Goal: Navigation & Orientation: Find specific page/section

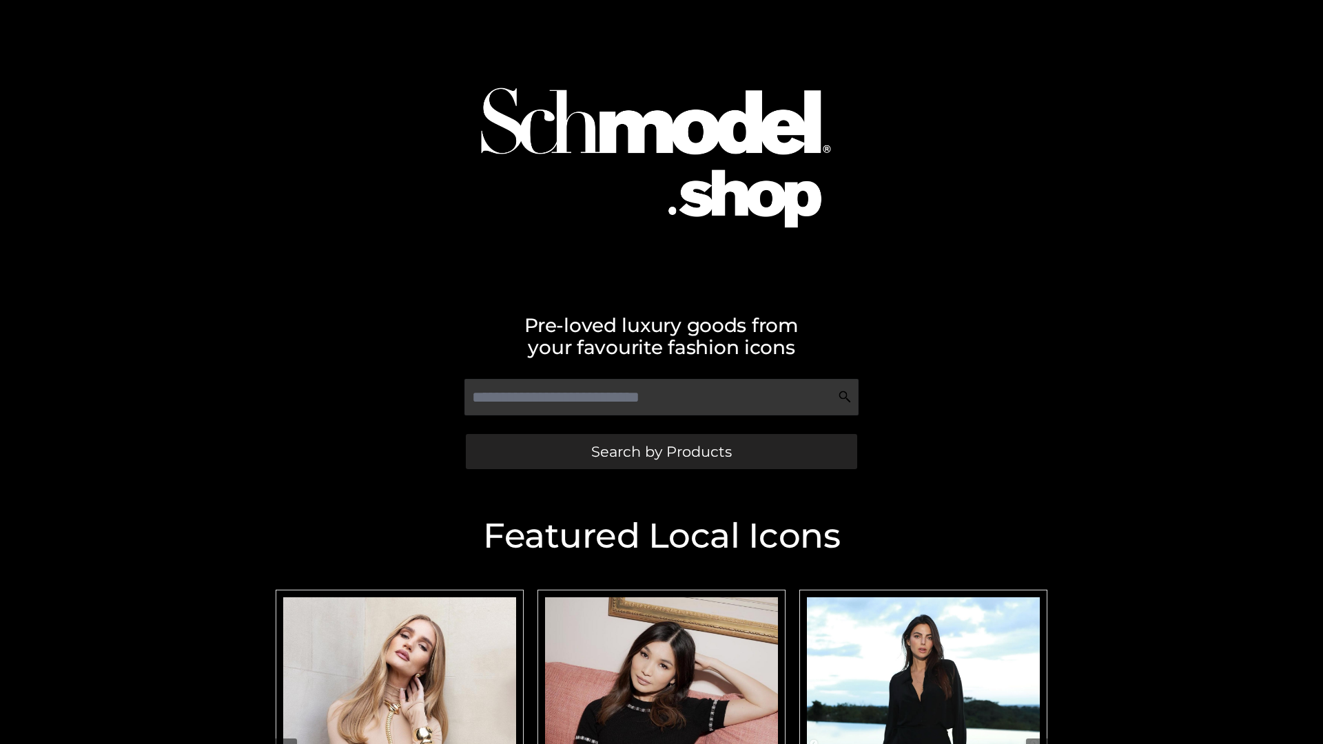
click at [661, 451] on span "Search by Products" at bounding box center [661, 451] width 141 height 14
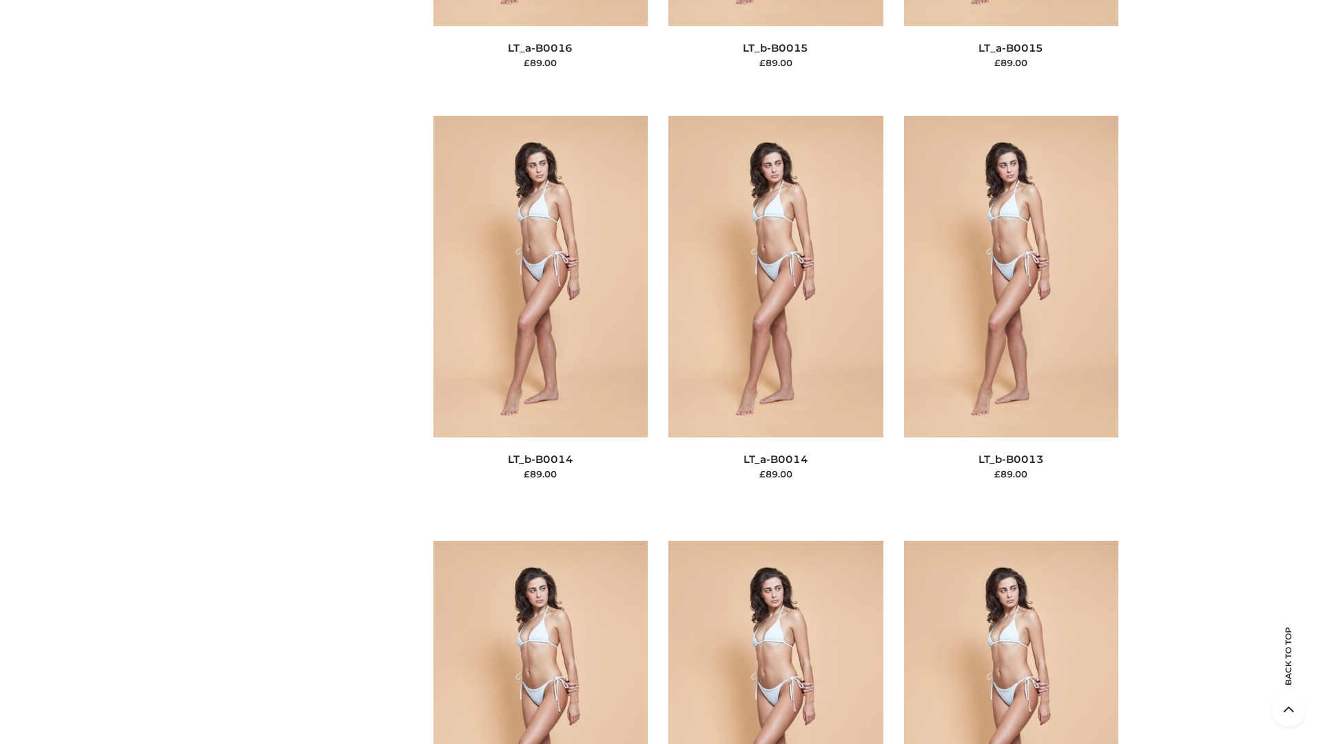
scroll to position [4899, 0]
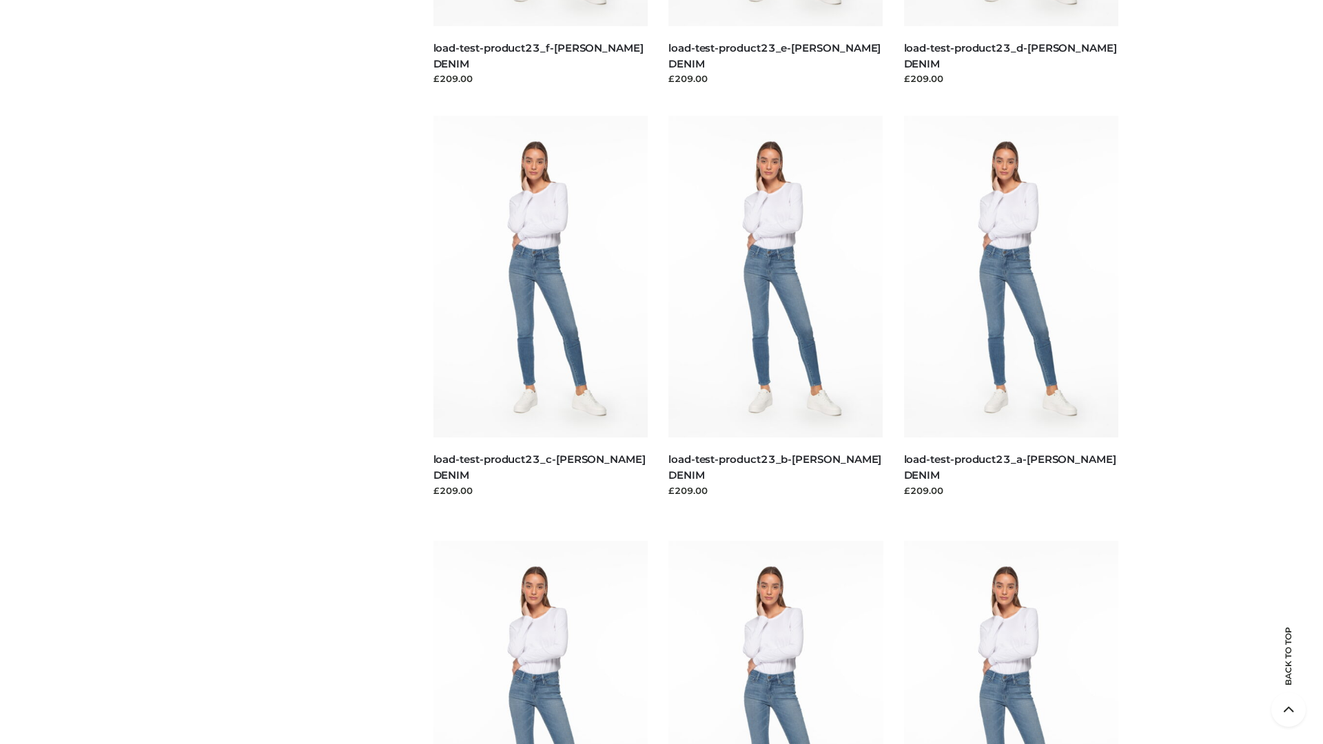
scroll to position [1208, 0]
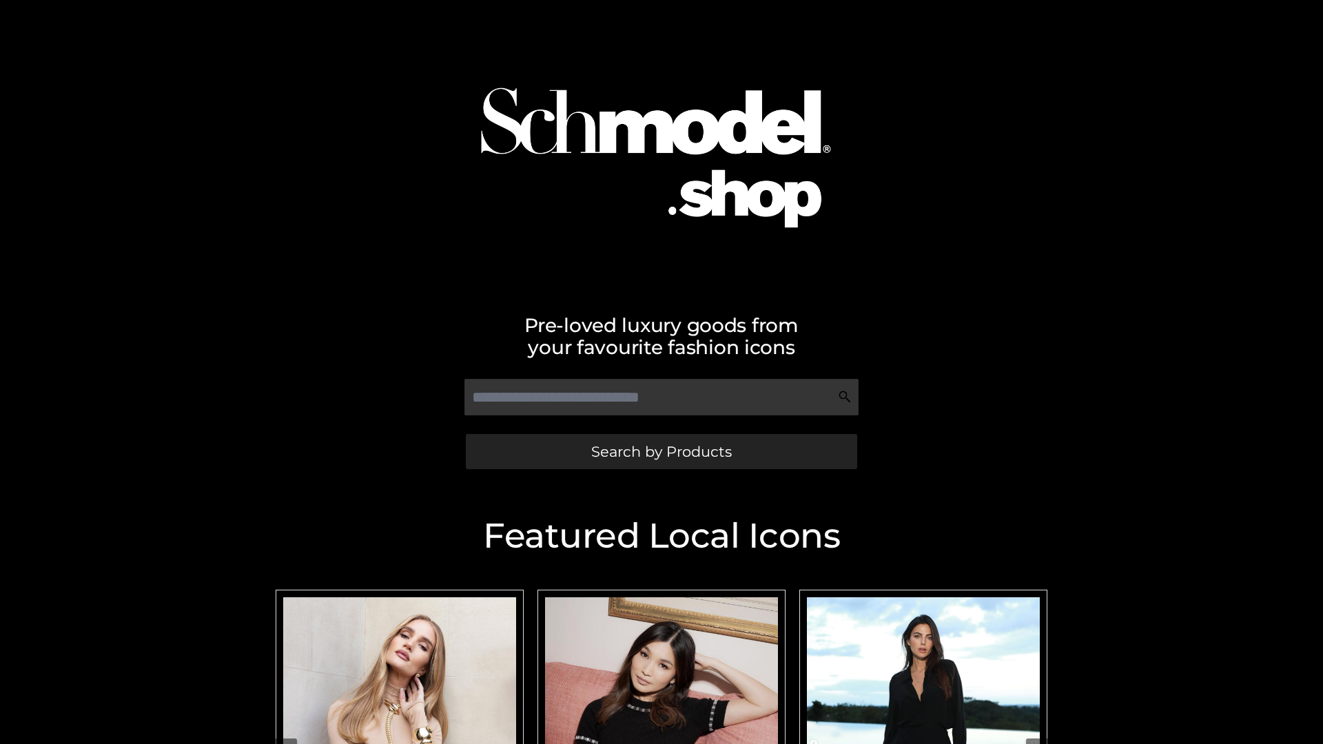
click at [661, 451] on span "Search by Products" at bounding box center [661, 451] width 141 height 14
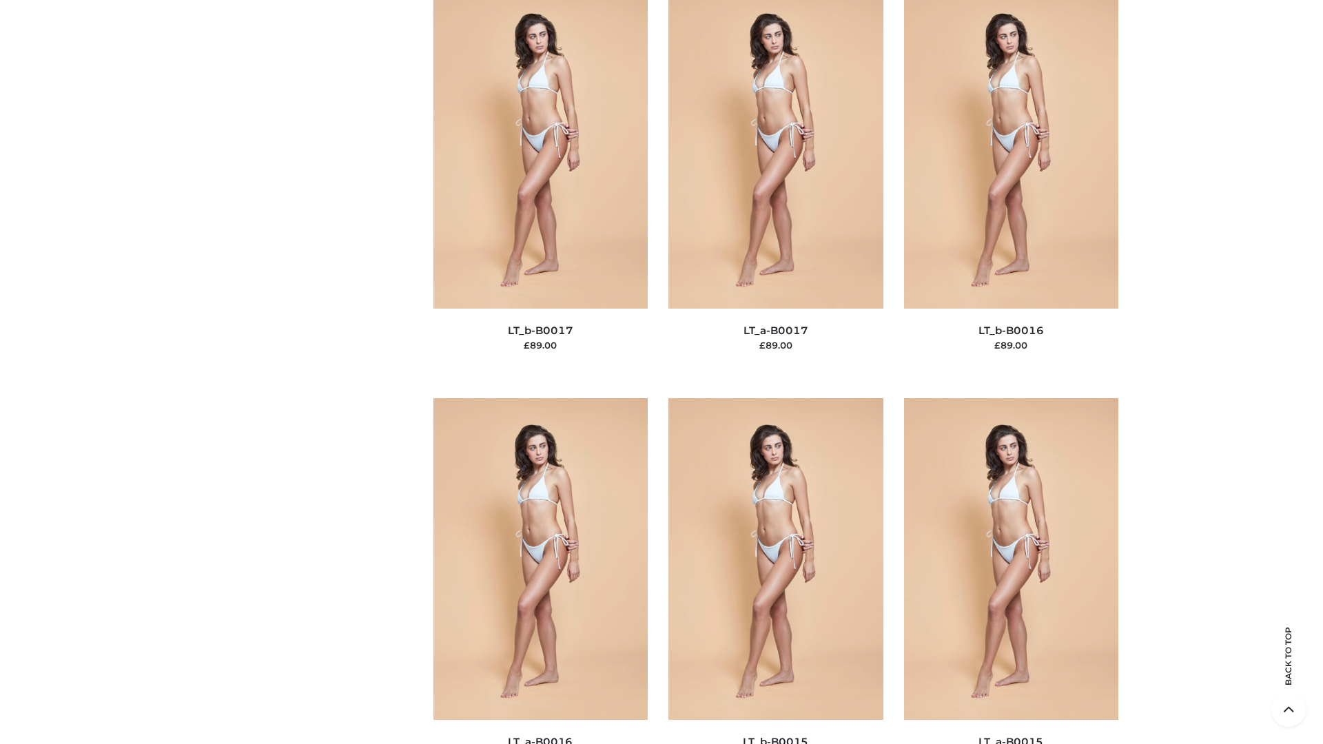
scroll to position [4527, 0]
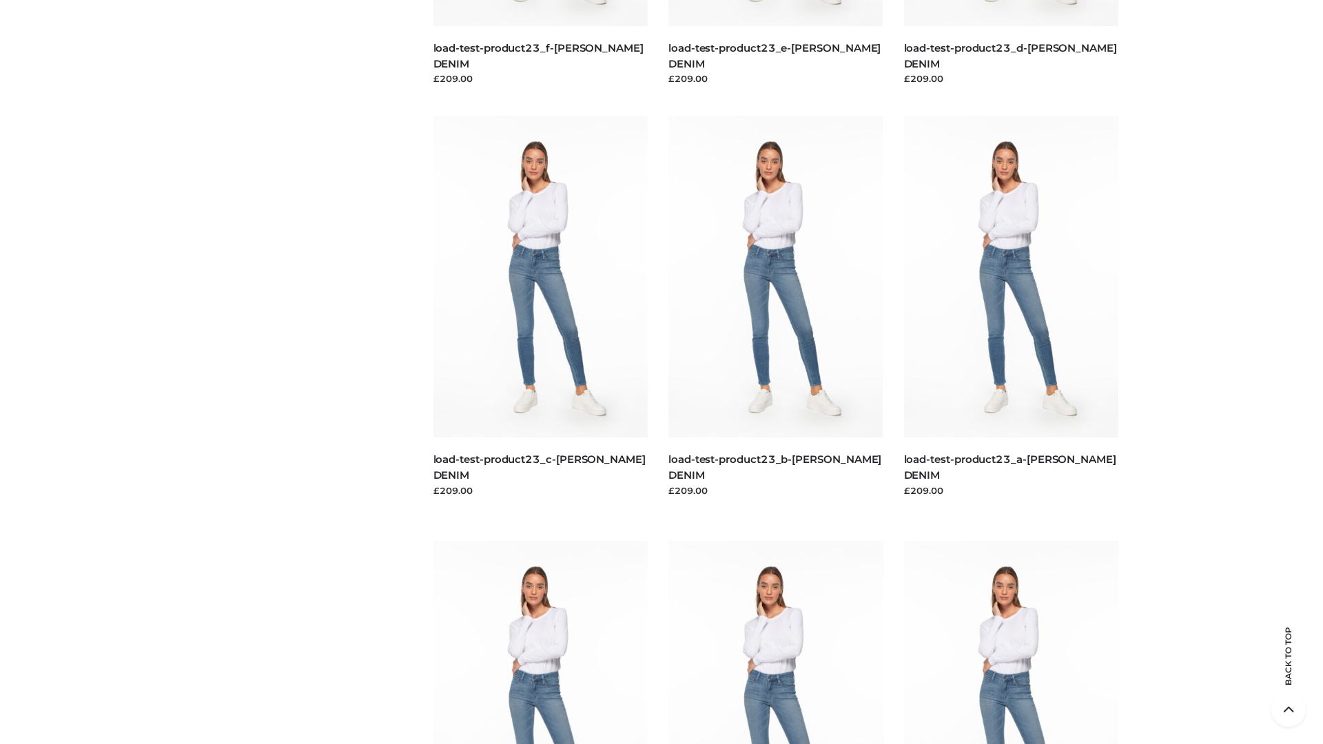
scroll to position [1208, 0]
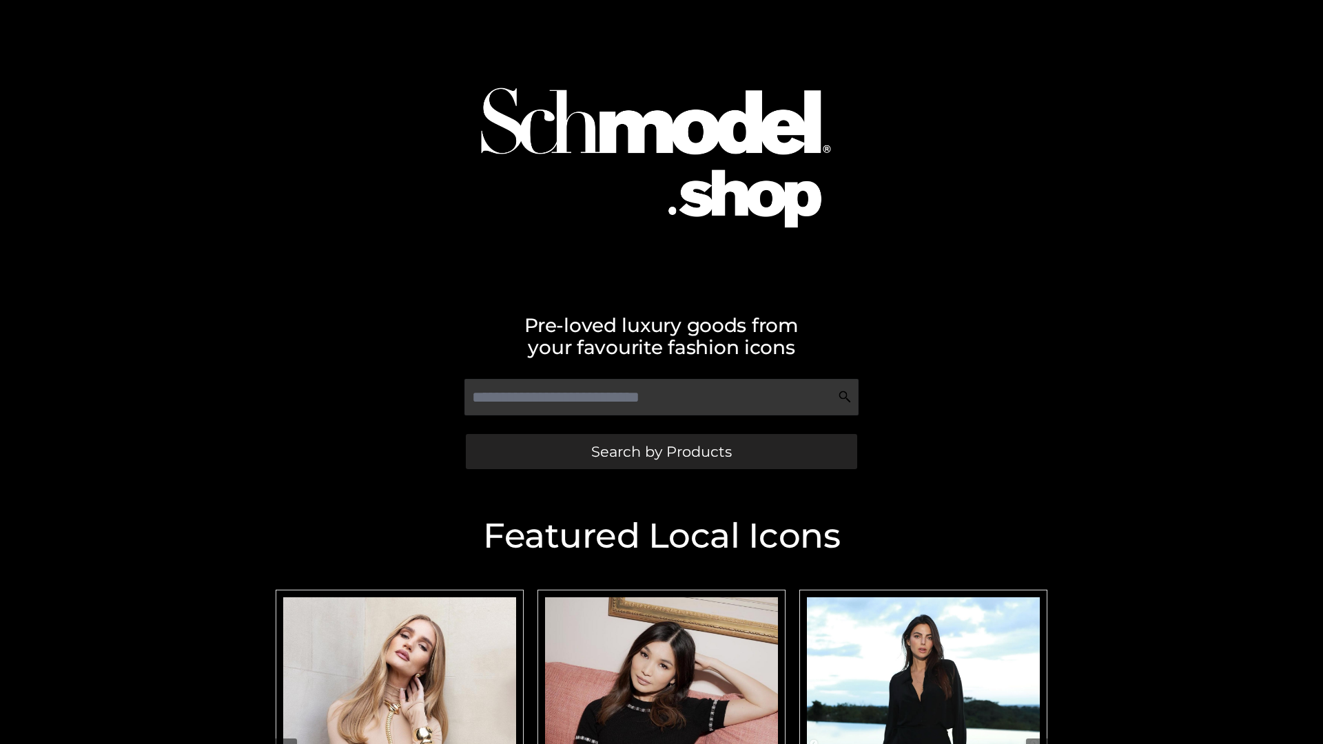
click at [661, 451] on span "Search by Products" at bounding box center [661, 451] width 141 height 14
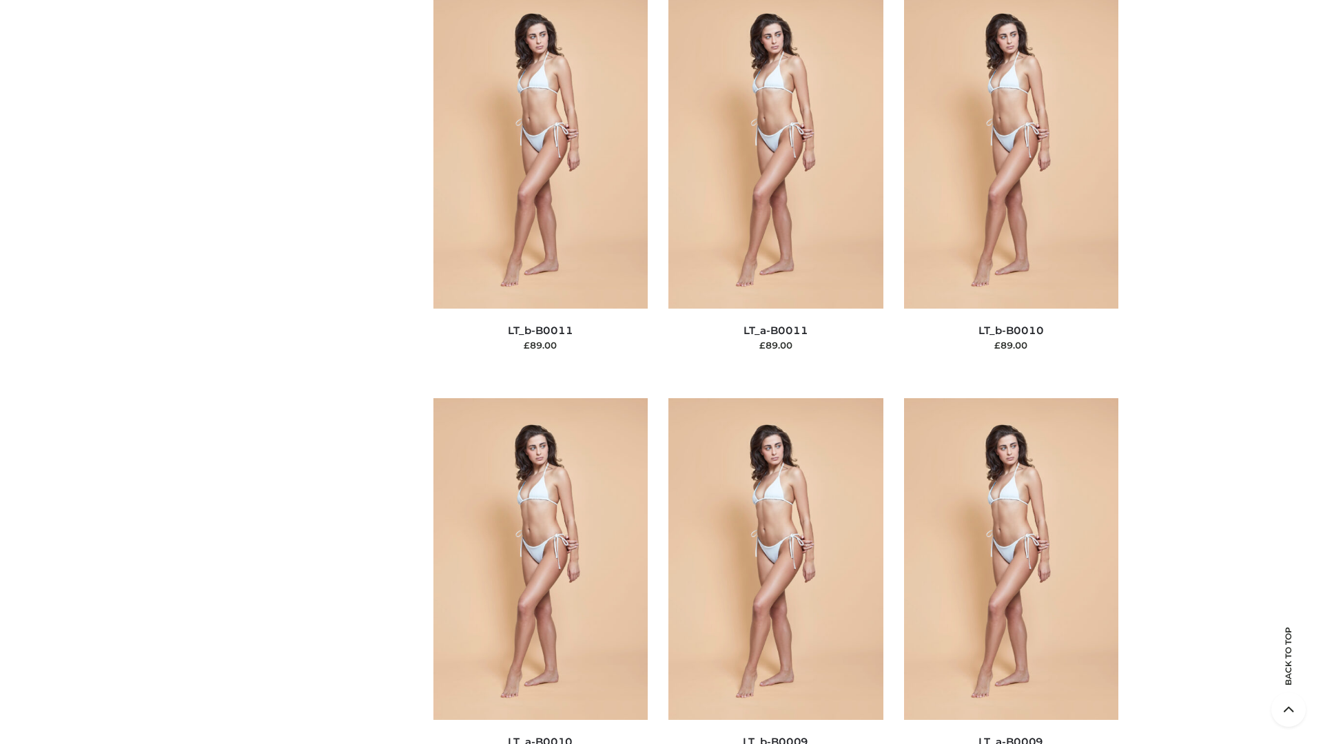
scroll to position [6187, 0]
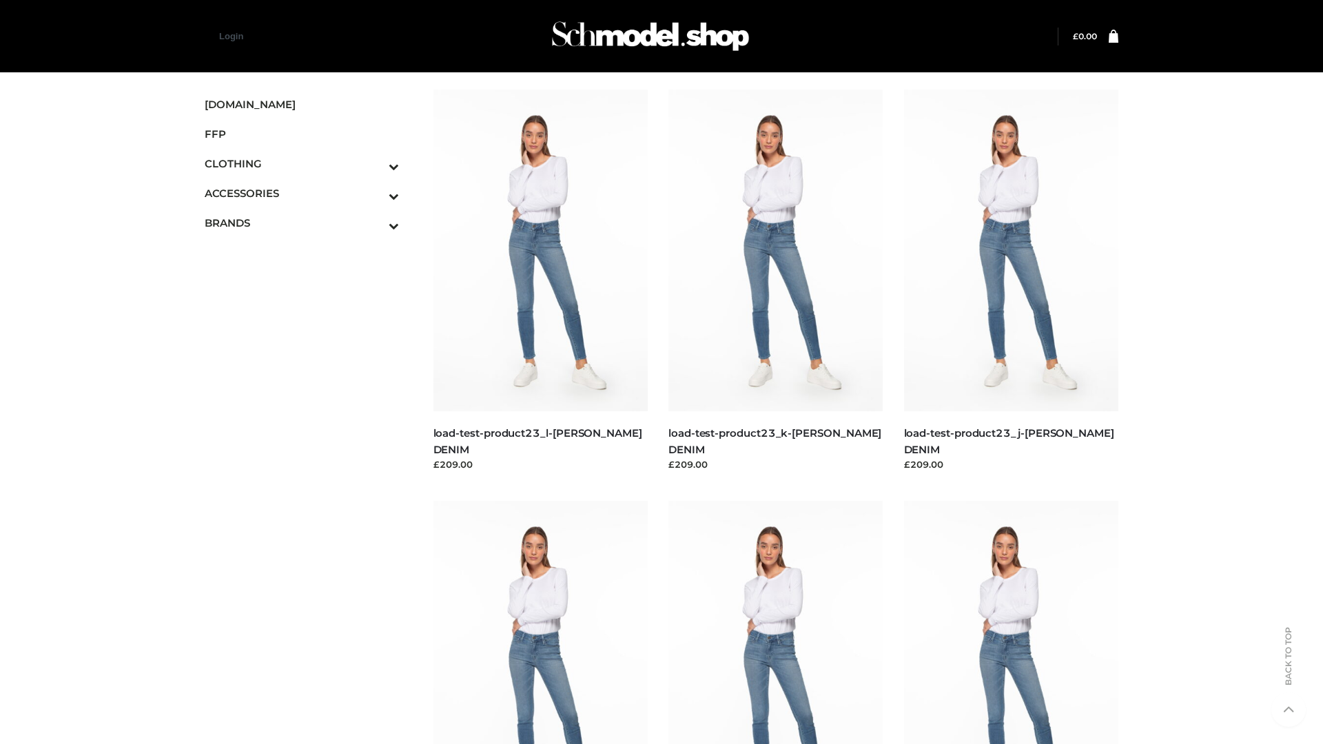
scroll to position [1208, 0]
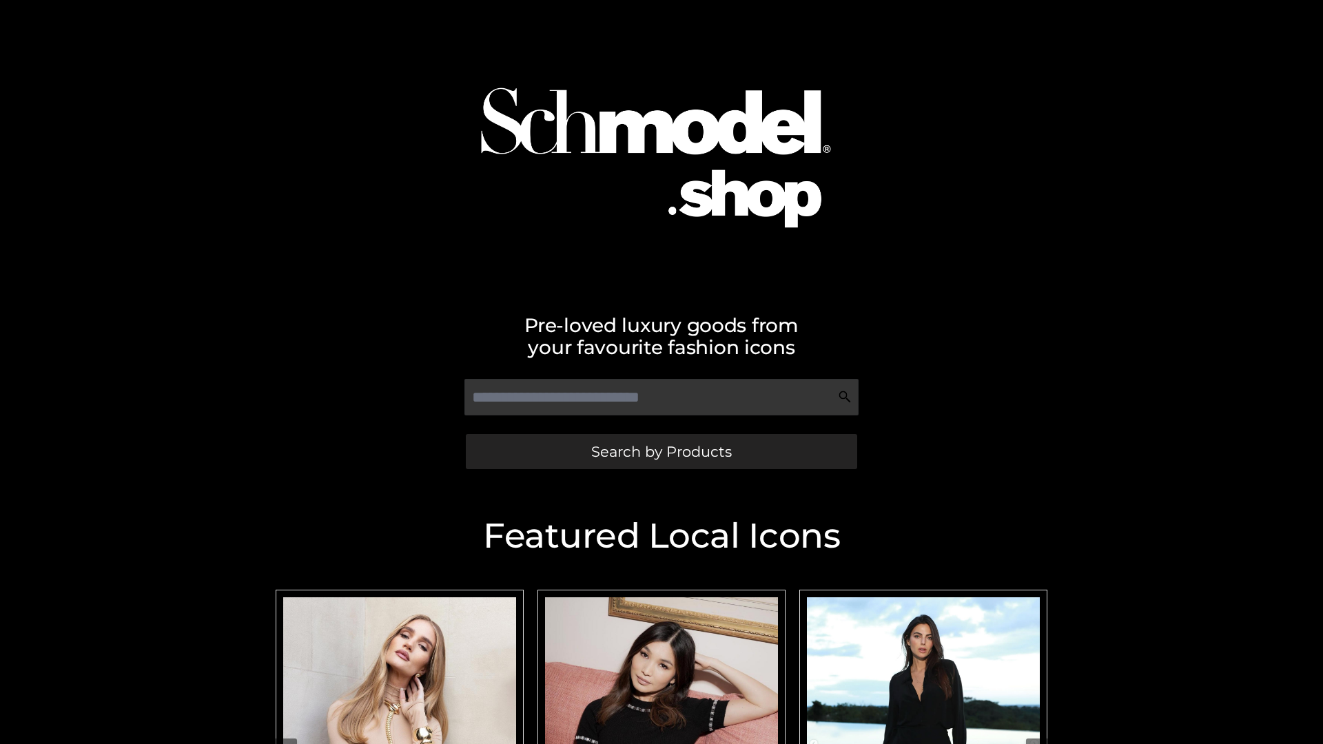
click at [661, 451] on span "Search by Products" at bounding box center [661, 451] width 141 height 14
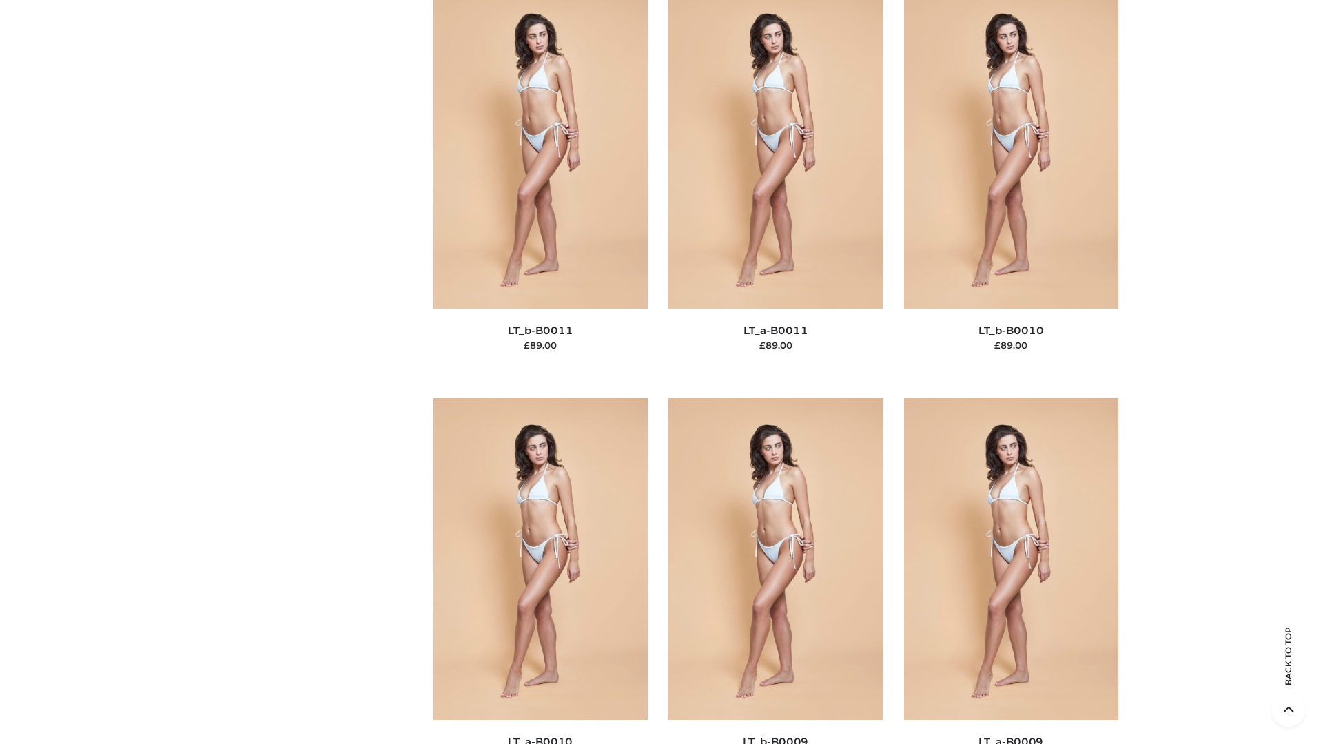
scroll to position [6187, 0]
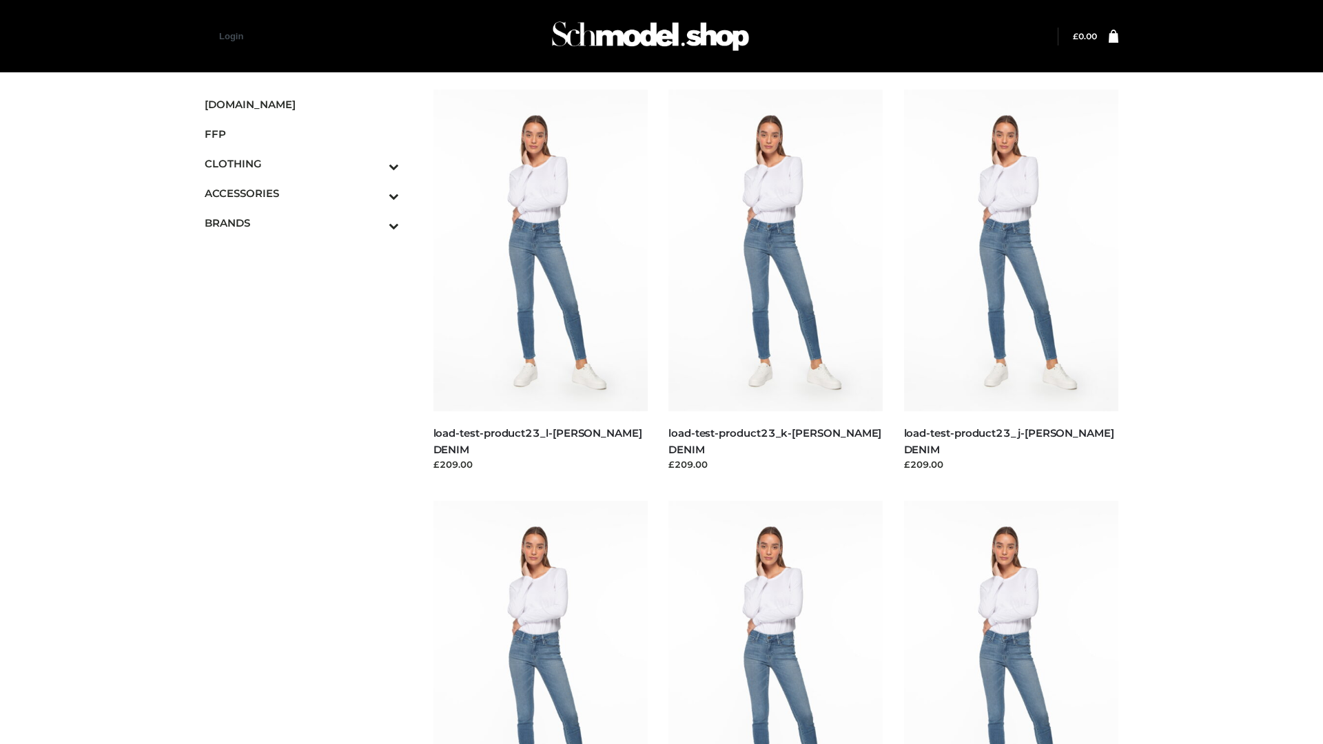
scroll to position [1208, 0]
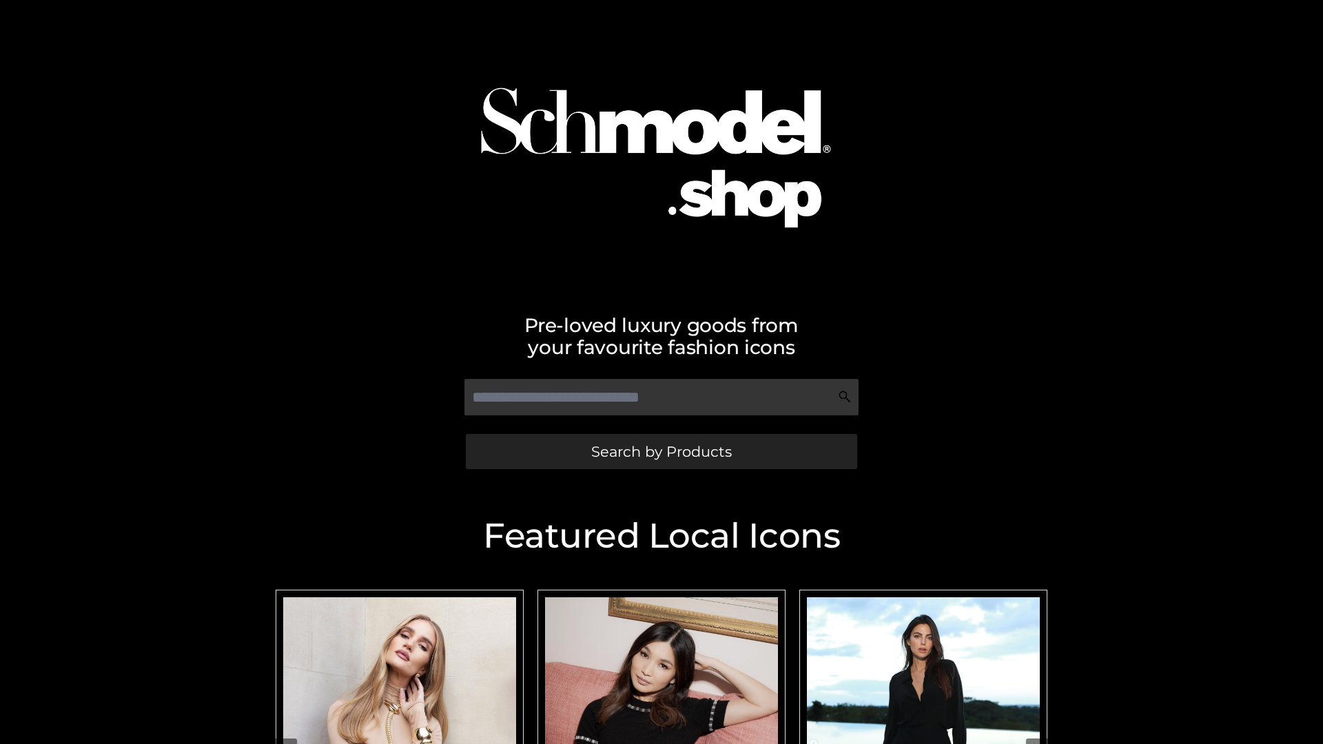
click at [661, 451] on span "Search by Products" at bounding box center [661, 451] width 141 height 14
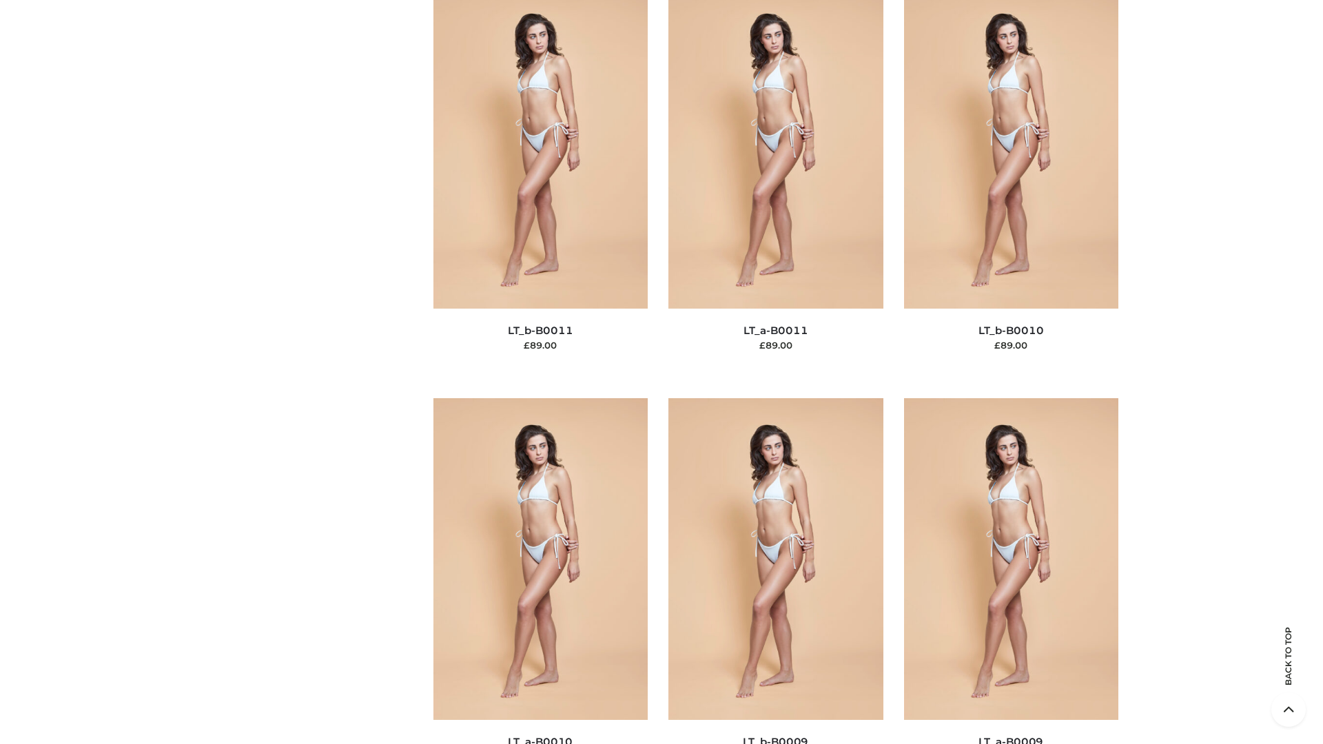
scroll to position [6187, 0]
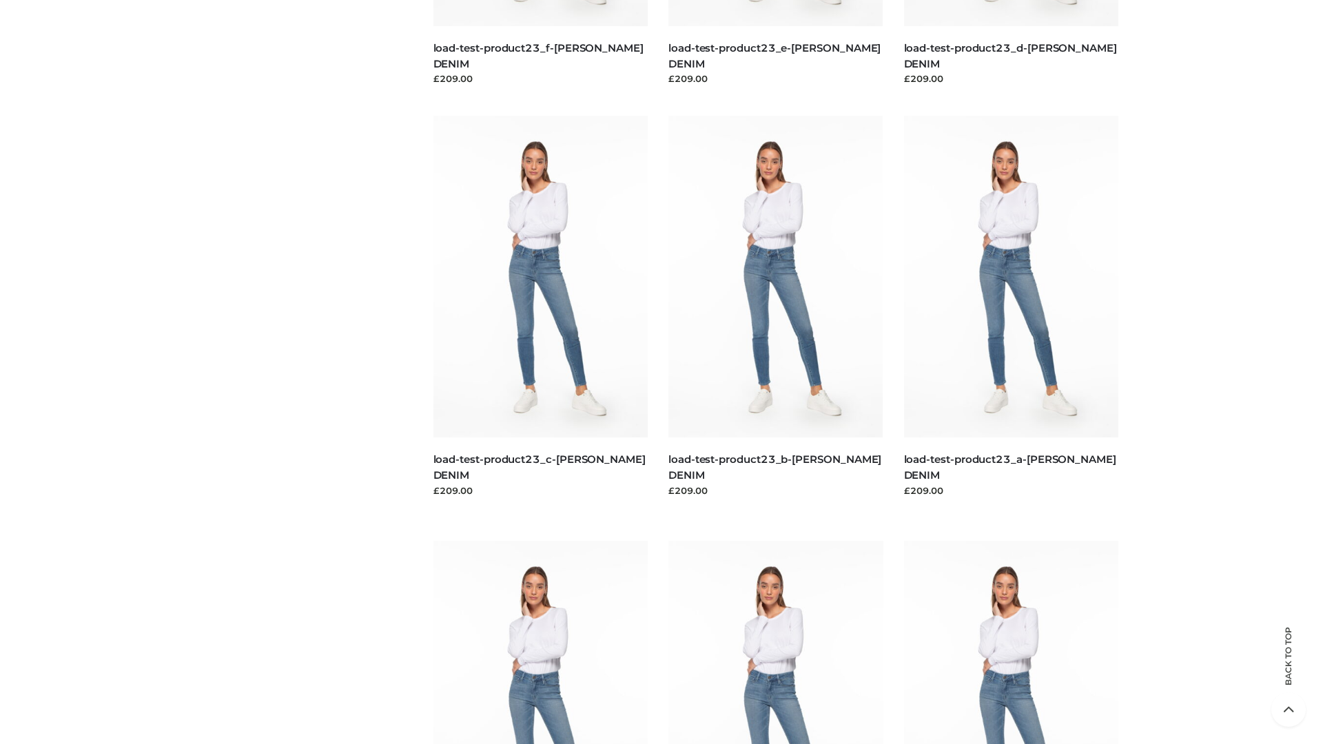
scroll to position [1208, 0]
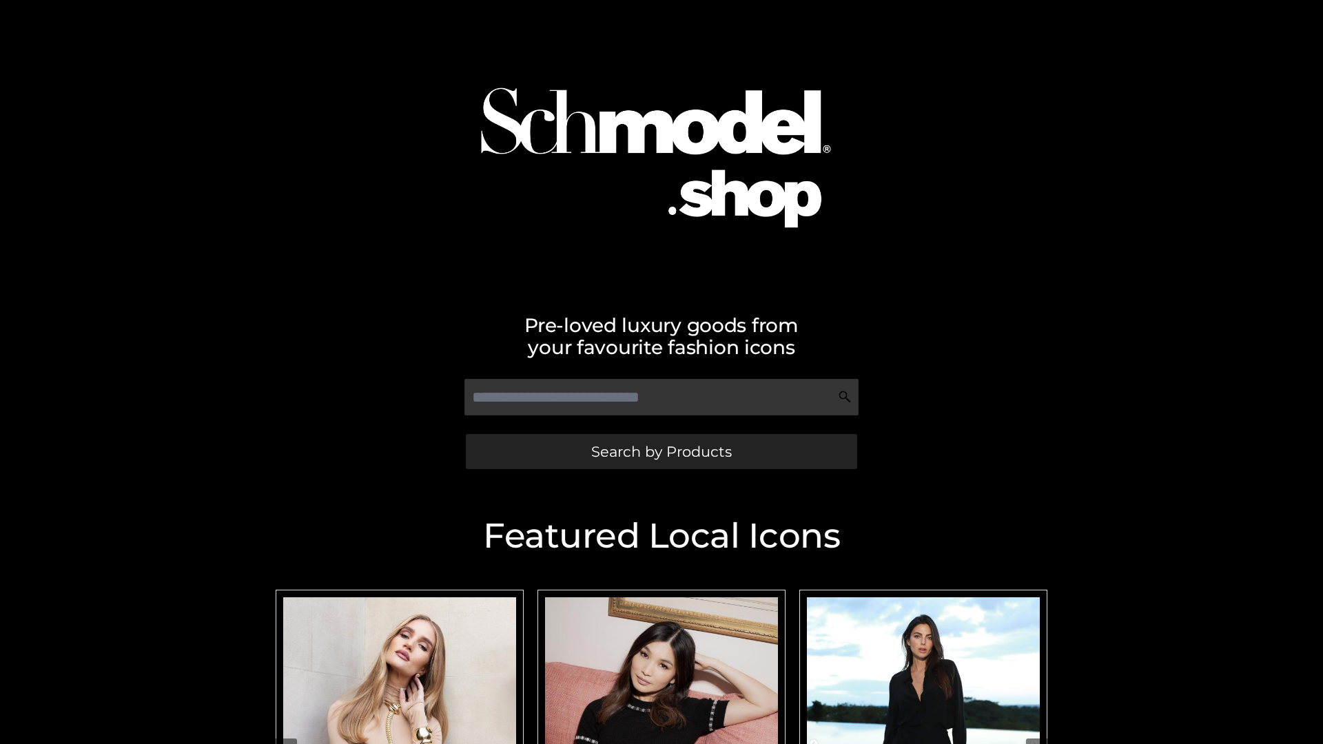
click at [661, 451] on span "Search by Products" at bounding box center [661, 451] width 141 height 14
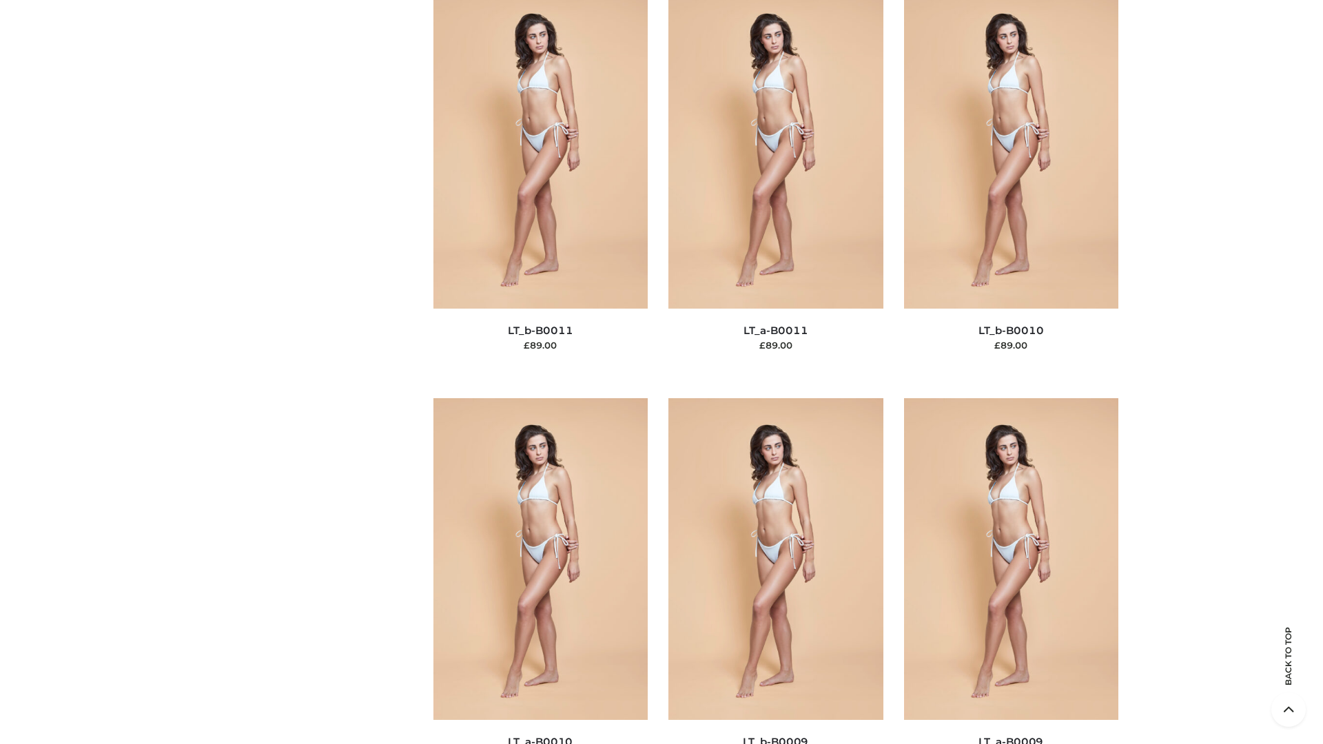
scroll to position [6187, 0]
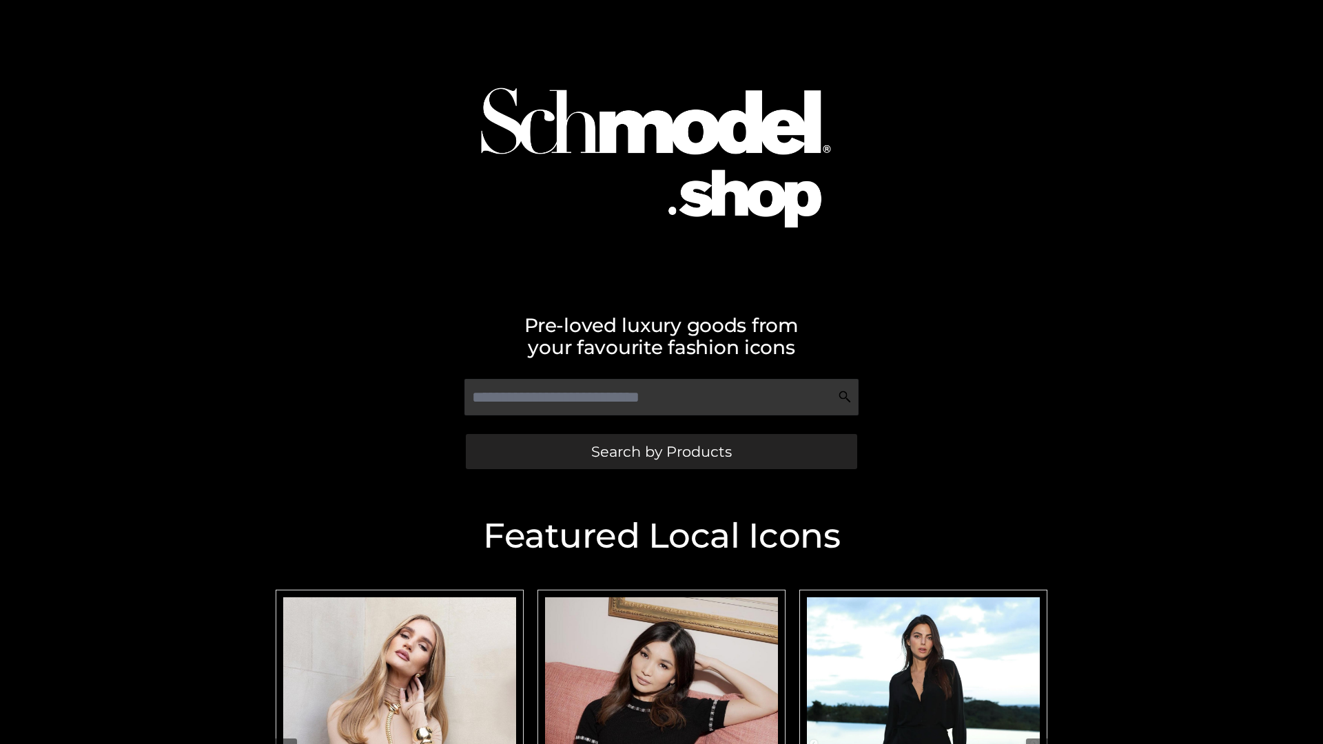
click at [661, 451] on span "Search by Products" at bounding box center [661, 451] width 141 height 14
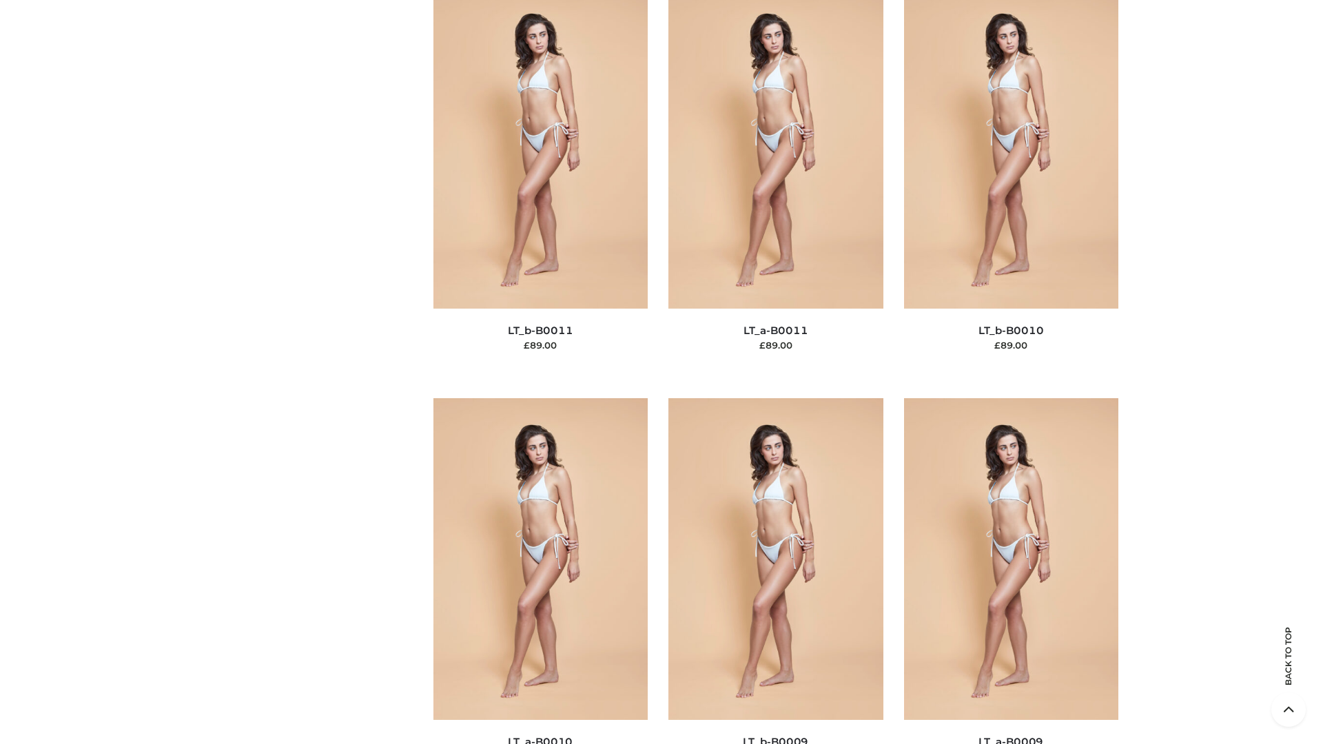
scroll to position [6187, 0]
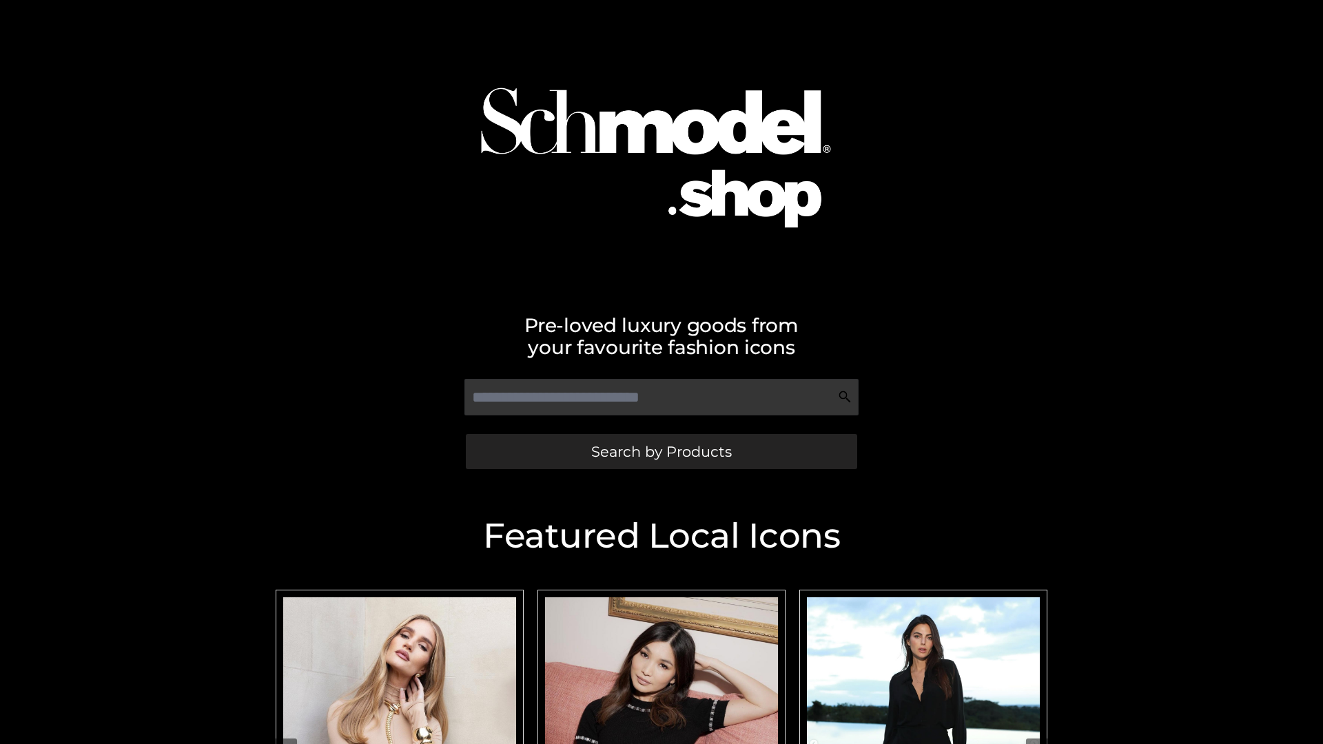
click at [661, 451] on span "Search by Products" at bounding box center [661, 451] width 141 height 14
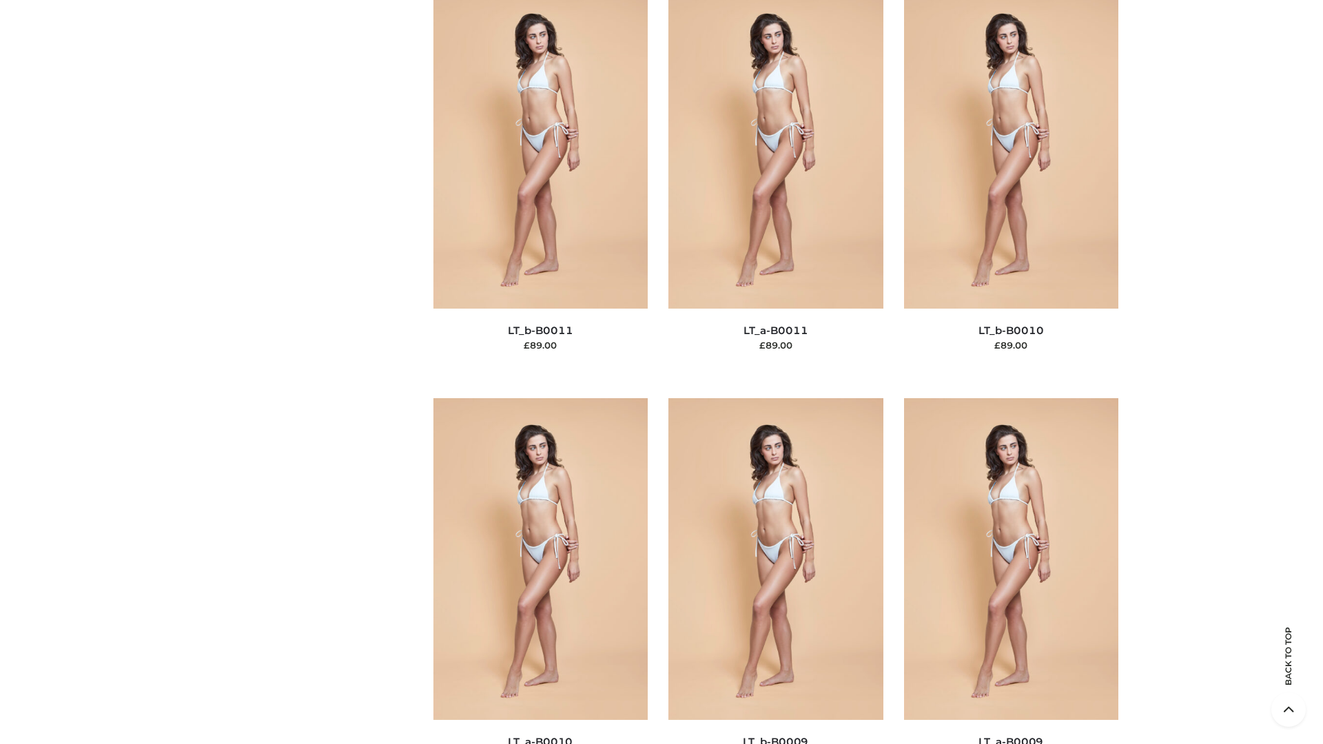
scroll to position [6187, 0]
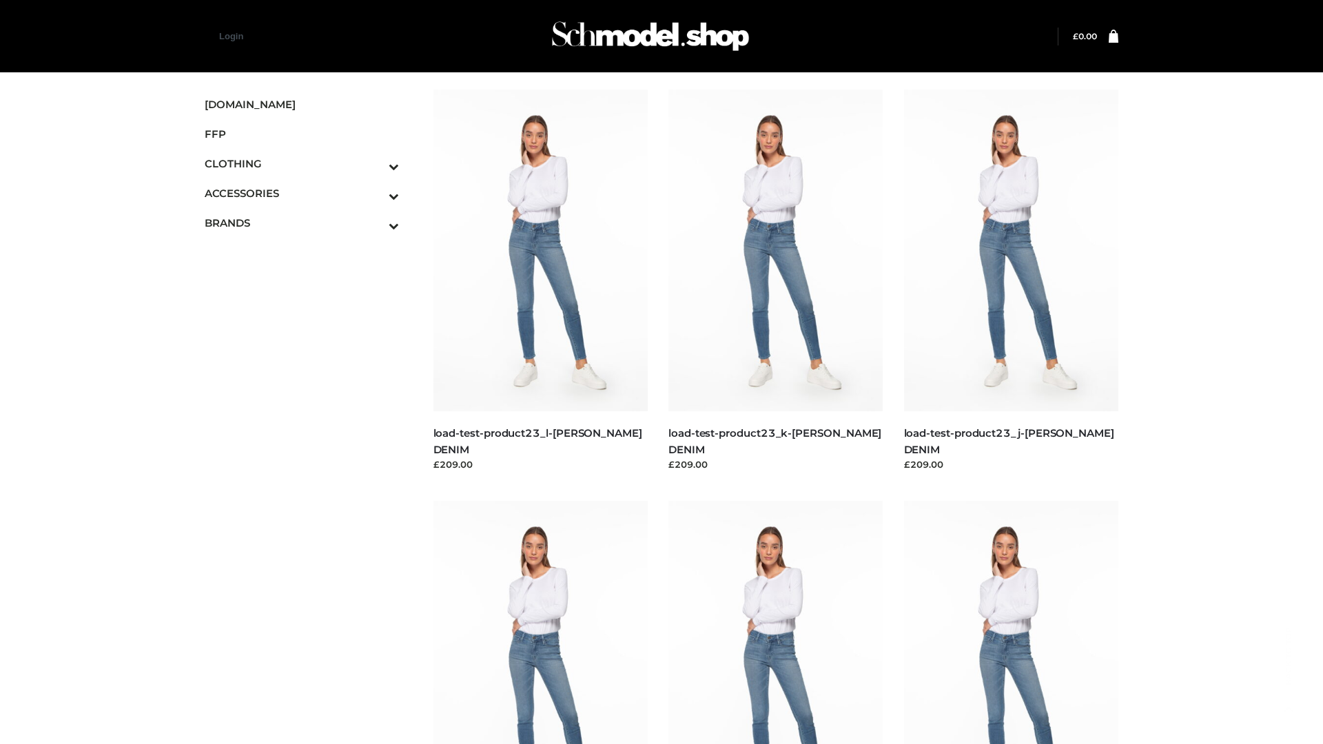
scroll to position [1208, 0]
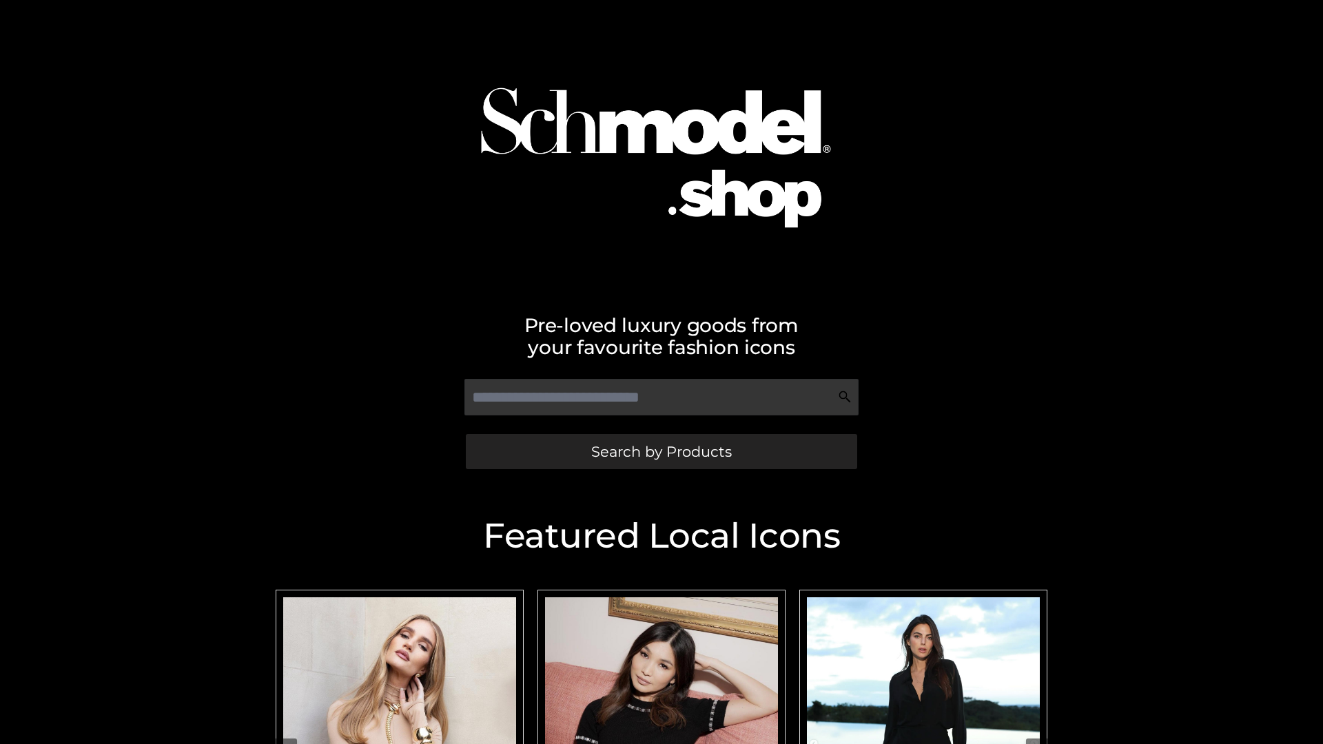
click at [661, 451] on span "Search by Products" at bounding box center [661, 451] width 141 height 14
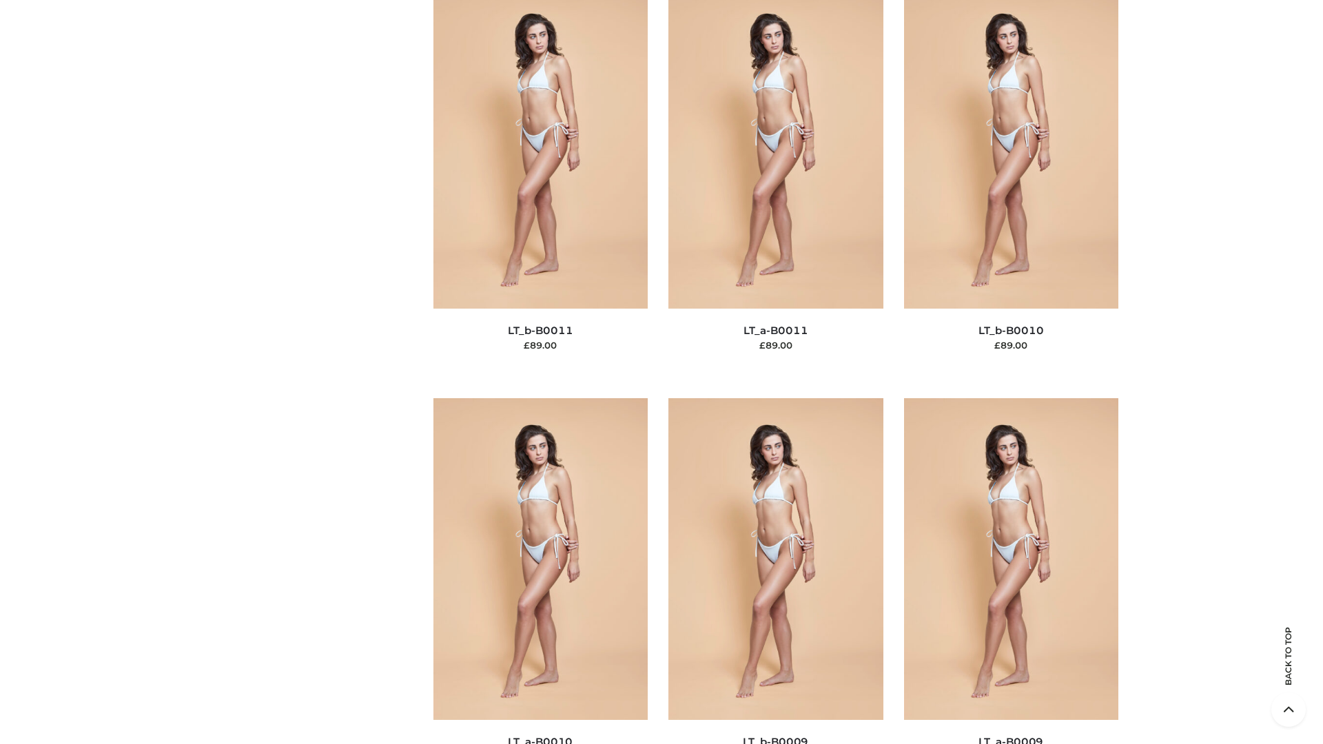
scroll to position [6187, 0]
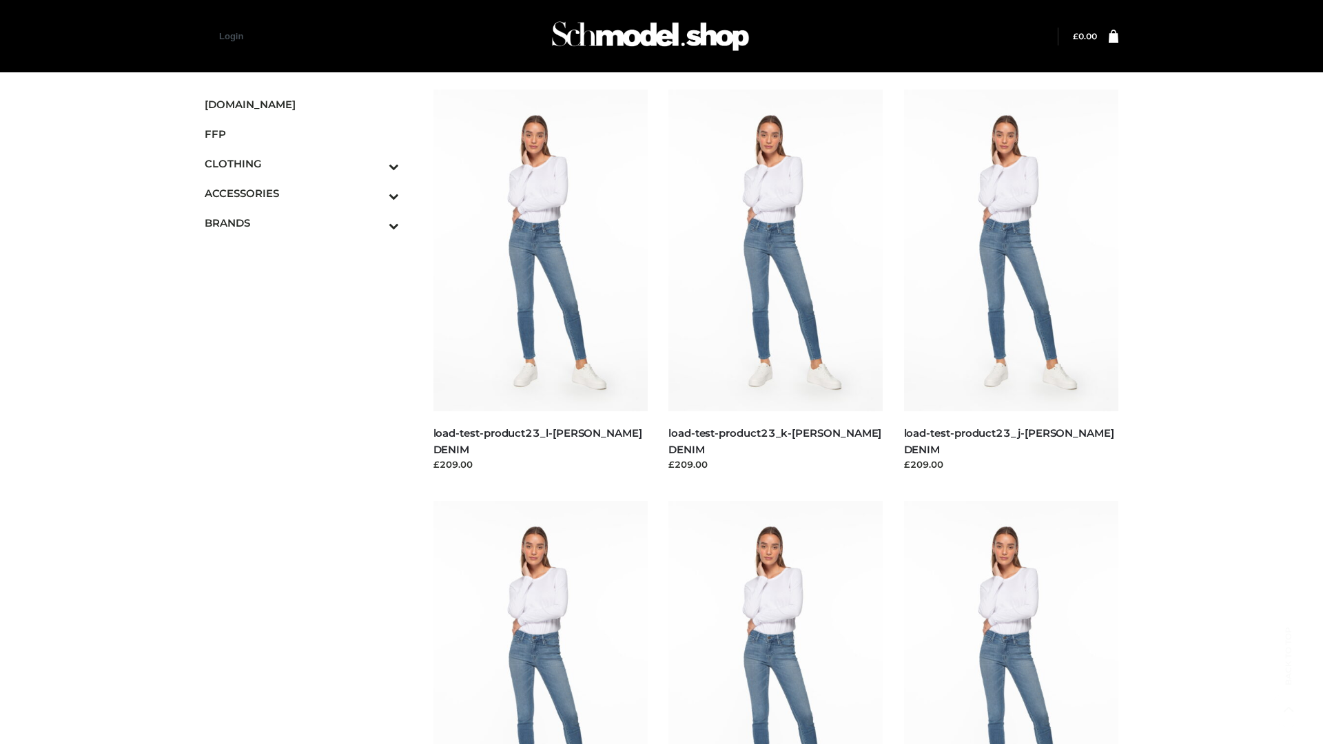
scroll to position [1208, 0]
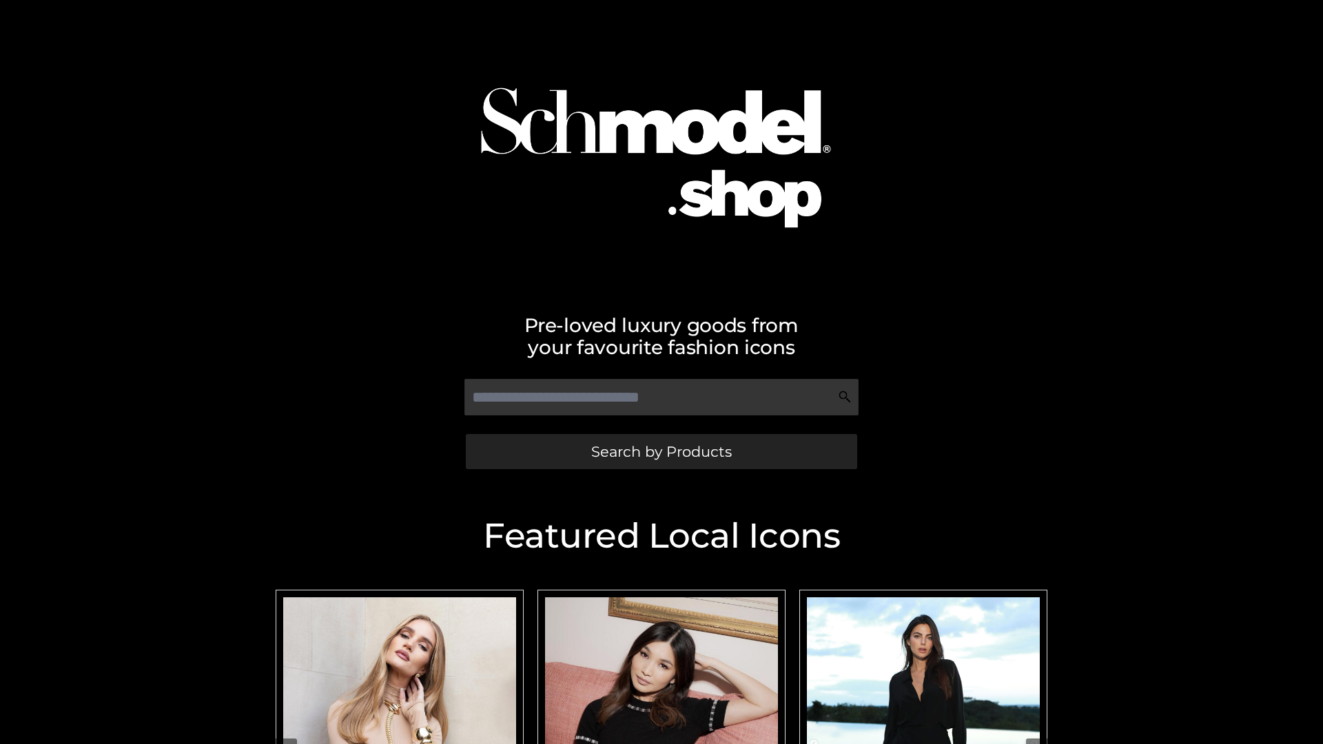
click at [661, 451] on span "Search by Products" at bounding box center [661, 451] width 141 height 14
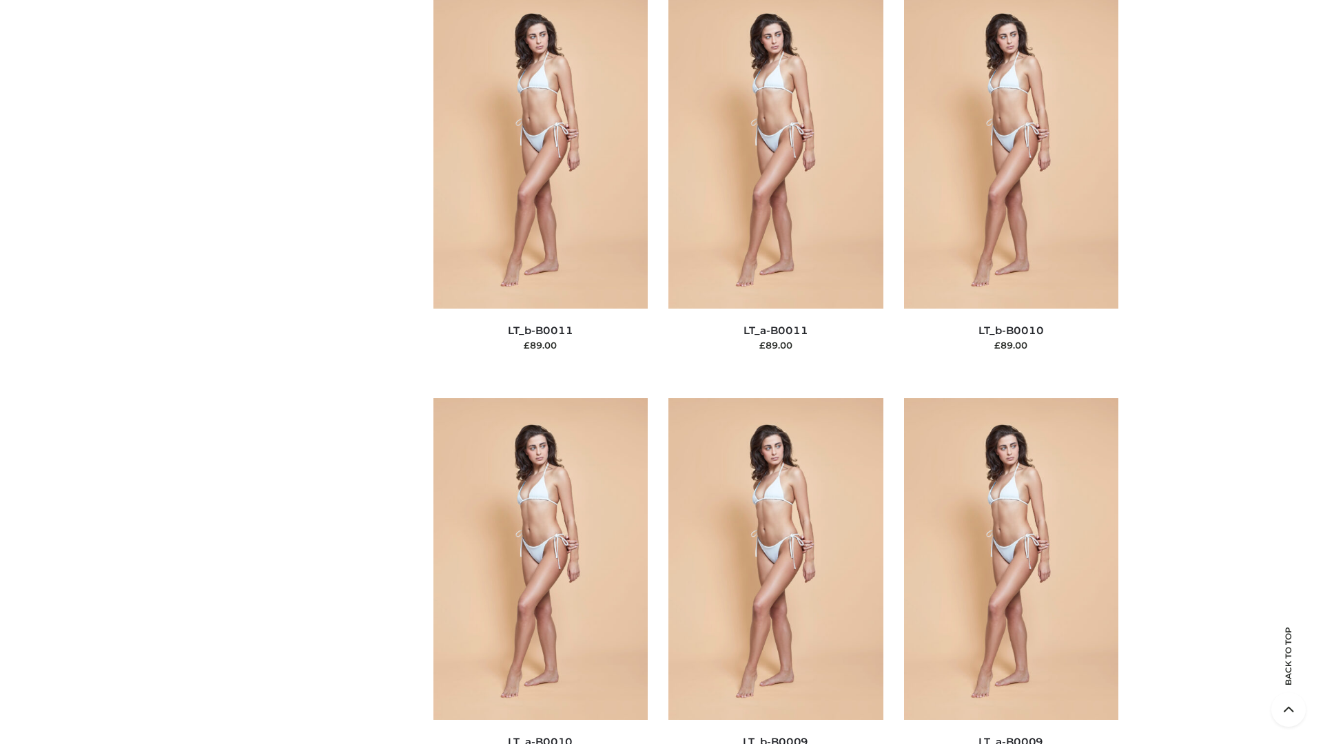
scroll to position [6187, 0]
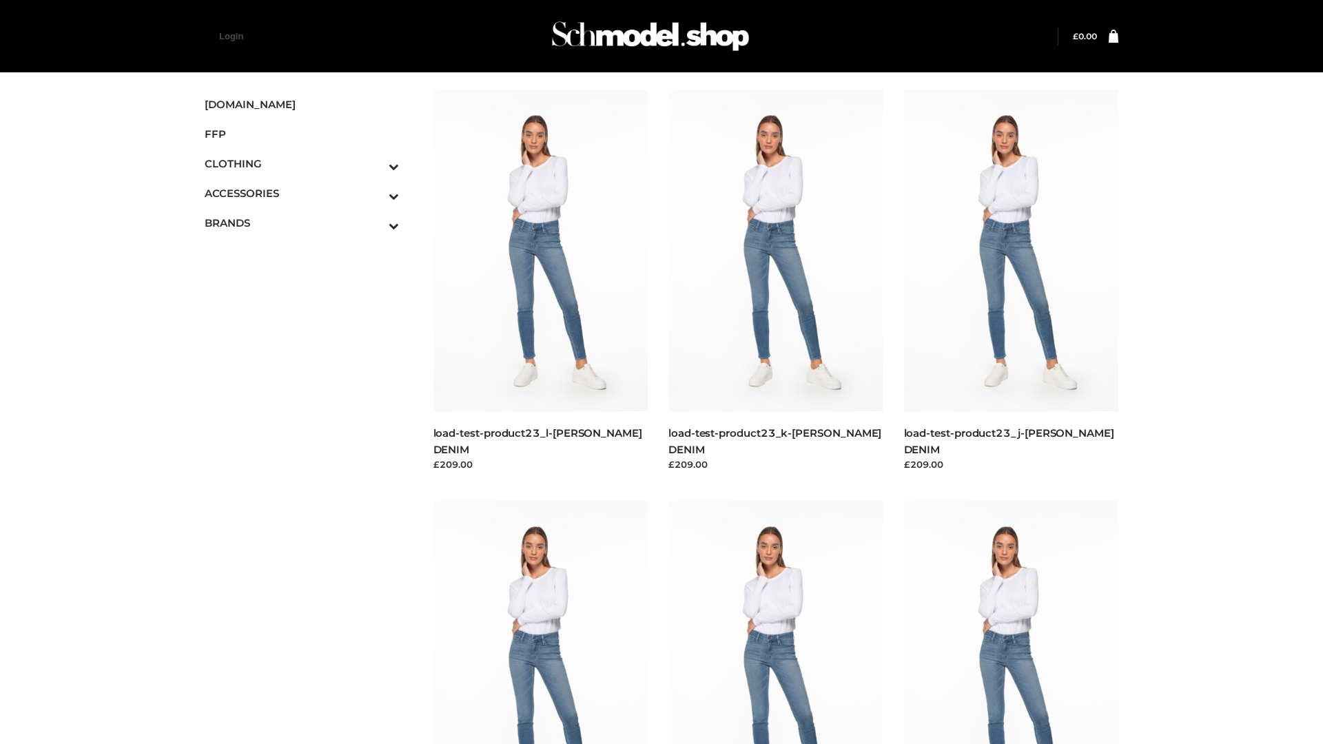
scroll to position [1208, 0]
